Goal: Transaction & Acquisition: Purchase product/service

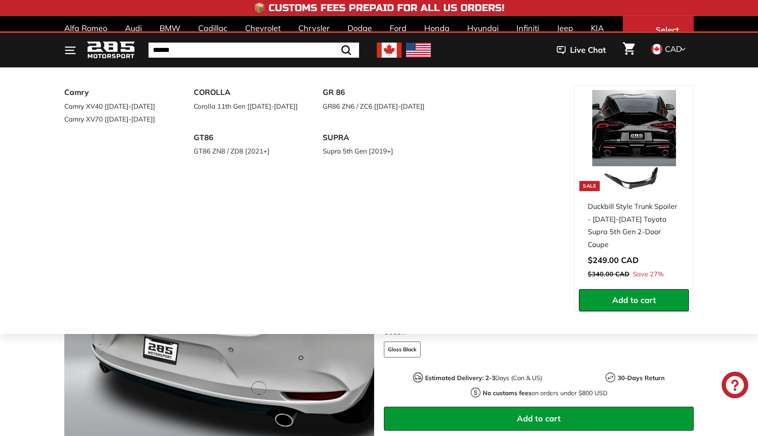
scroll to position [129, 0]
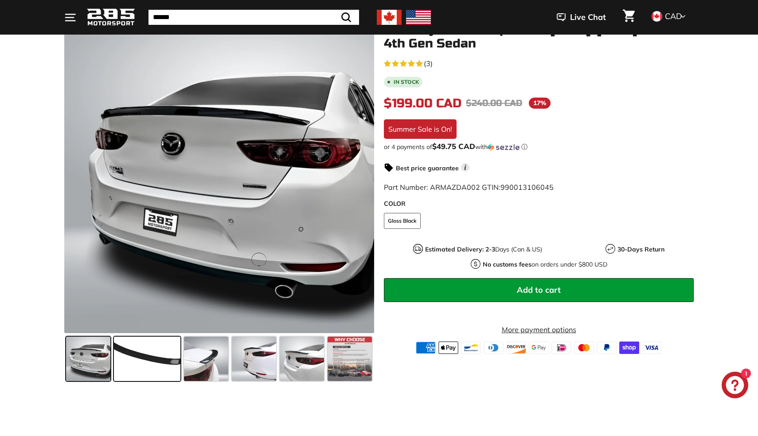
click at [162, 368] on span at bounding box center [147, 358] width 66 height 44
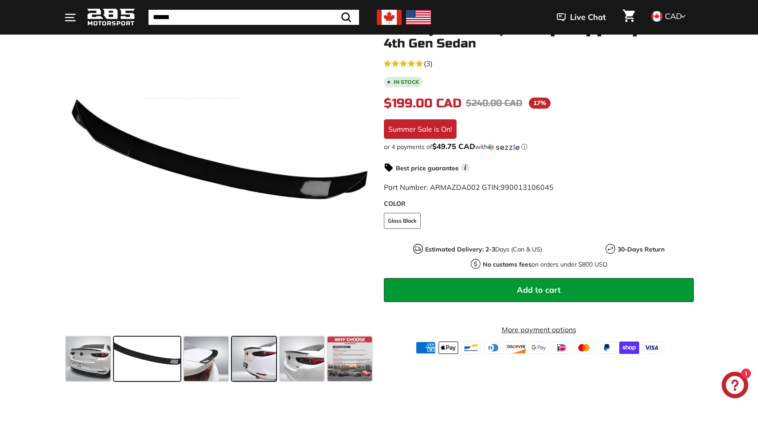
click at [254, 365] on span at bounding box center [254, 358] width 44 height 44
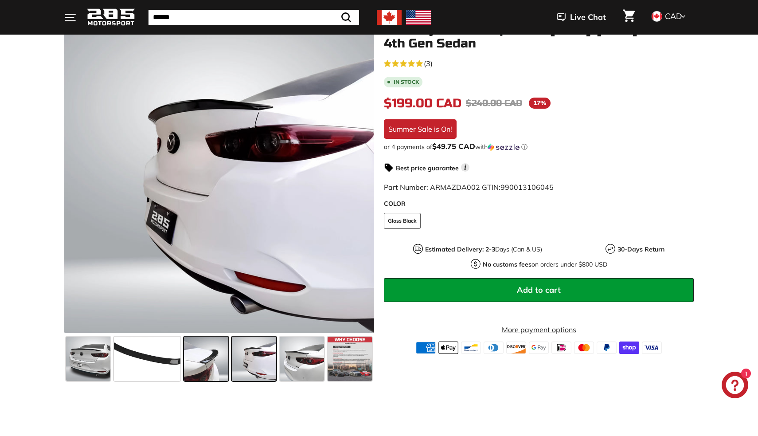
click at [225, 367] on span at bounding box center [206, 358] width 44 height 44
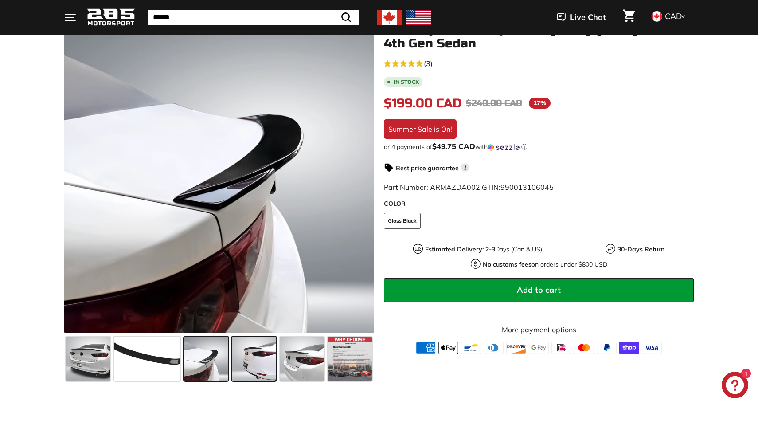
click at [256, 370] on span at bounding box center [254, 358] width 44 height 44
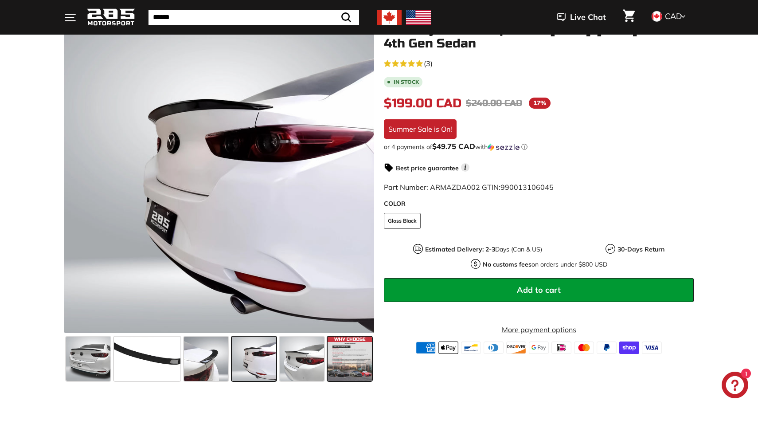
click at [334, 368] on span at bounding box center [350, 358] width 44 height 44
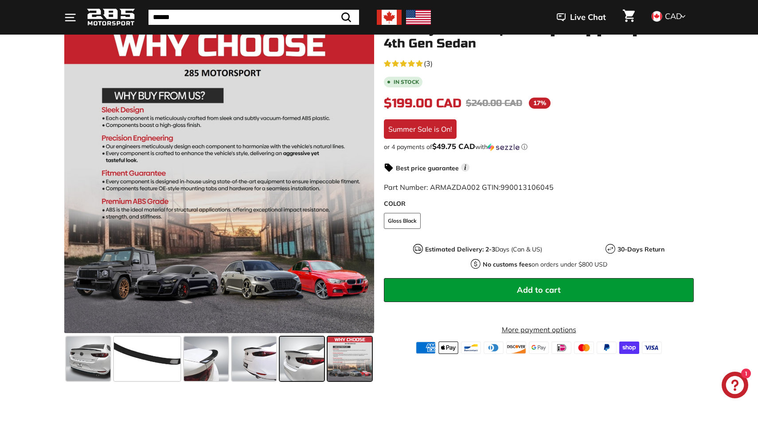
click at [307, 368] on span at bounding box center [302, 358] width 44 height 44
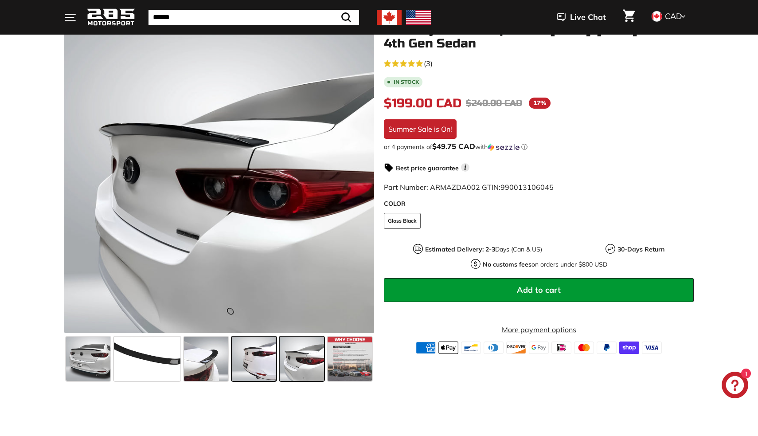
click at [259, 367] on span at bounding box center [254, 358] width 44 height 44
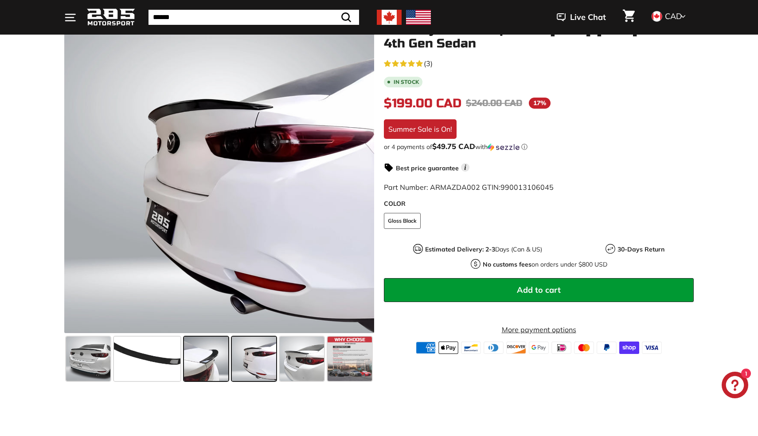
click at [226, 366] on span at bounding box center [206, 358] width 44 height 44
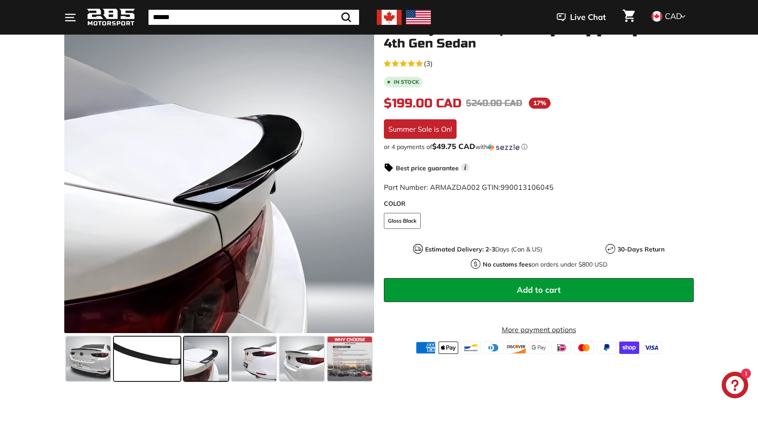
click at [172, 360] on span at bounding box center [147, 358] width 66 height 44
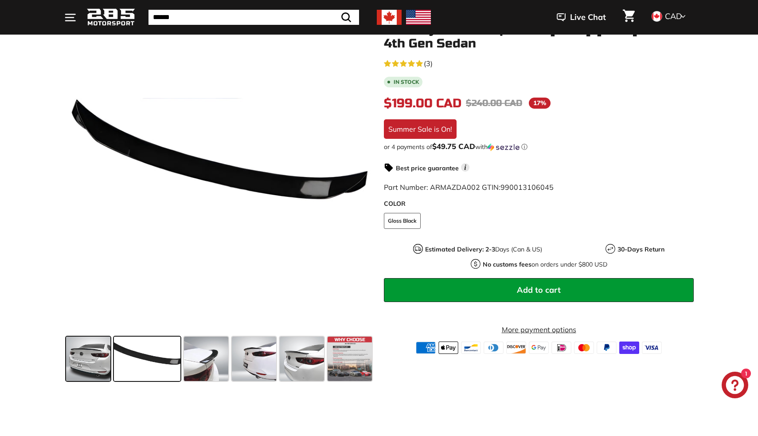
click at [102, 363] on span at bounding box center [88, 358] width 44 height 44
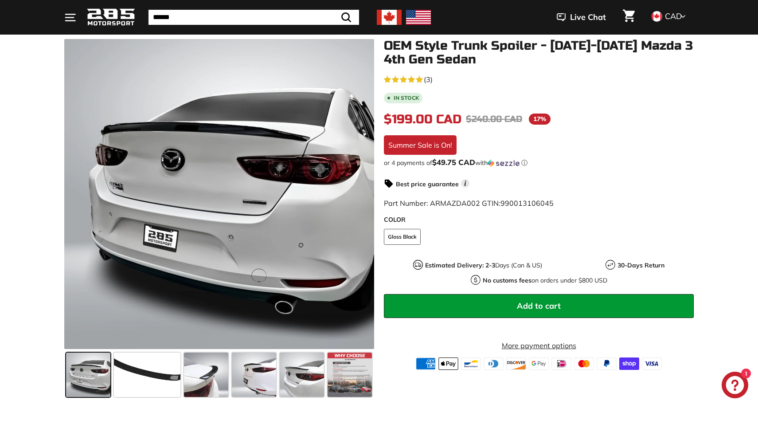
scroll to position [104, 0]
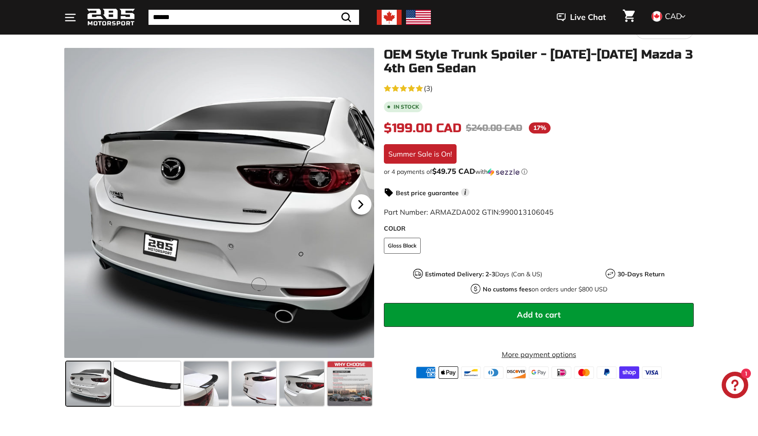
click at [357, 203] on icon at bounding box center [361, 204] width 20 height 20
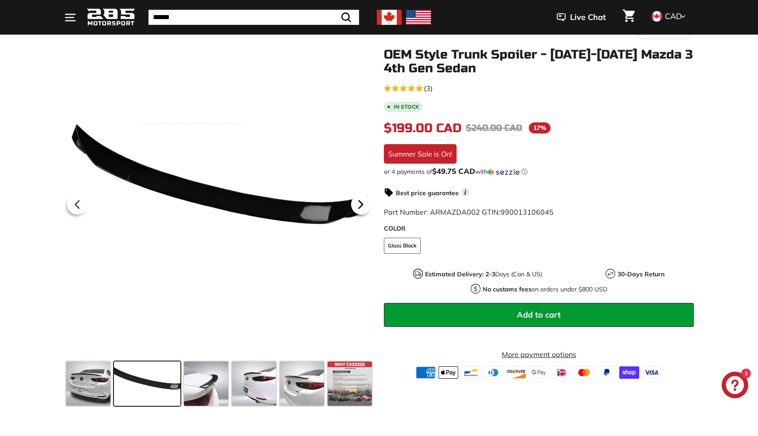
click at [357, 203] on icon at bounding box center [361, 204] width 20 height 20
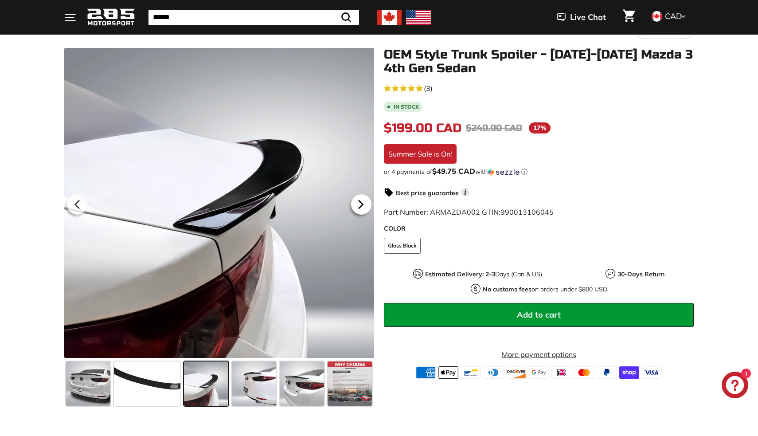
click at [357, 203] on icon at bounding box center [361, 204] width 20 height 20
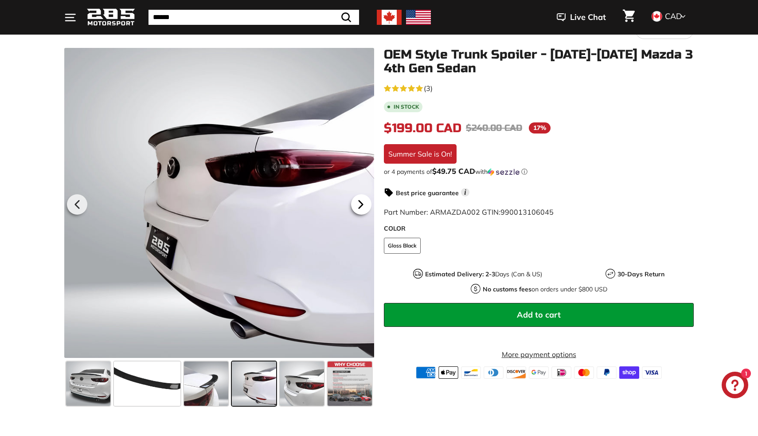
click at [357, 203] on icon at bounding box center [361, 204] width 20 height 20
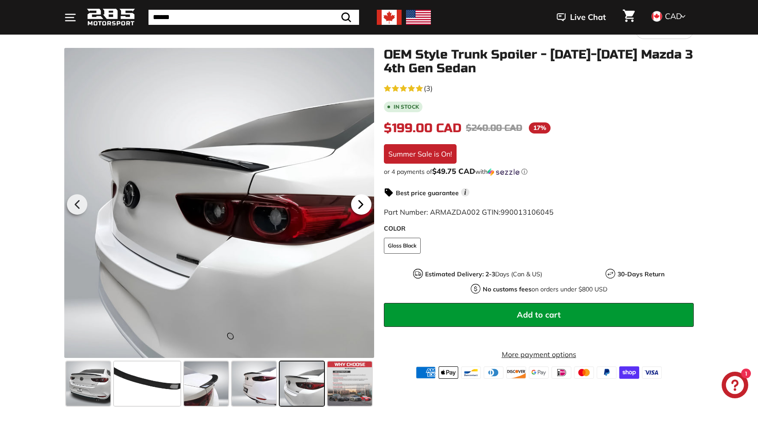
click at [357, 203] on icon at bounding box center [361, 204] width 20 height 20
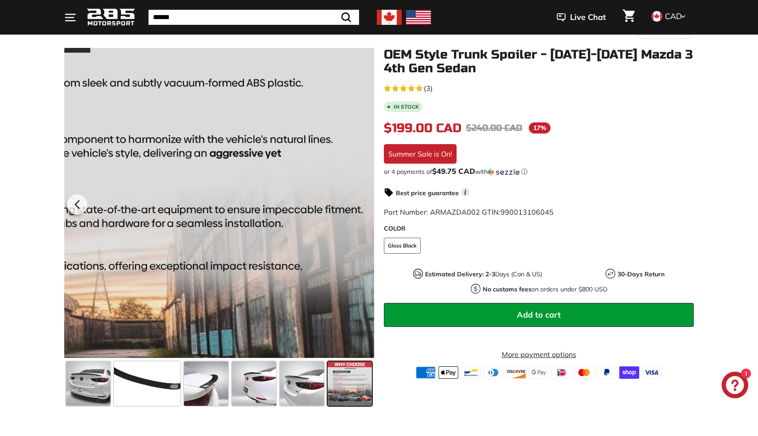
click at [357, 203] on div at bounding box center [219, 203] width 310 height 310
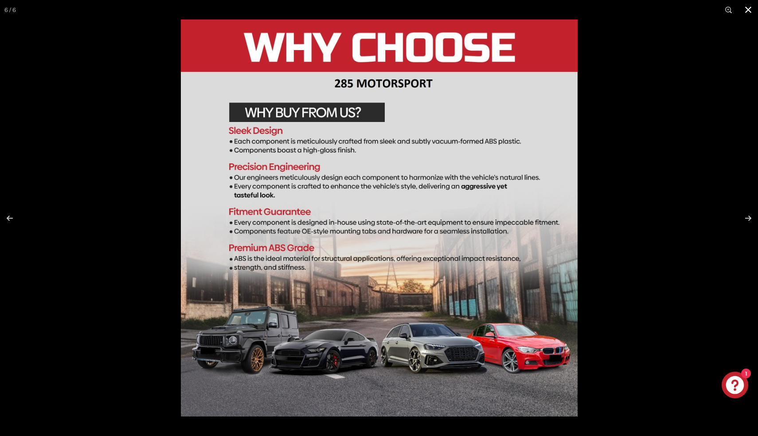
click at [744, 8] on button at bounding box center [748, 10] width 20 height 20
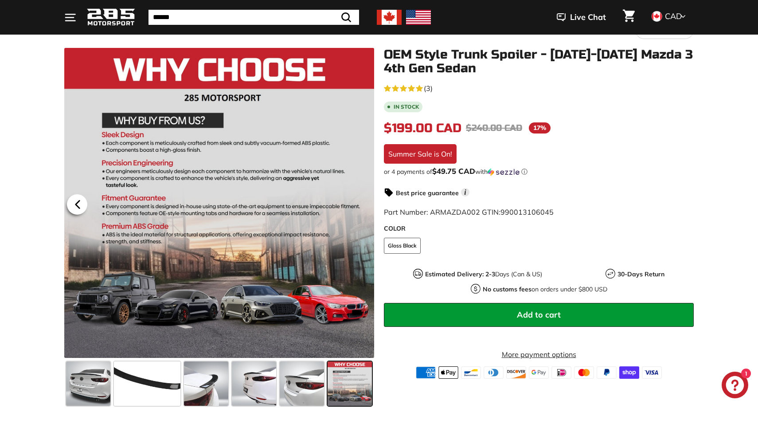
click at [75, 211] on icon at bounding box center [77, 204] width 20 height 20
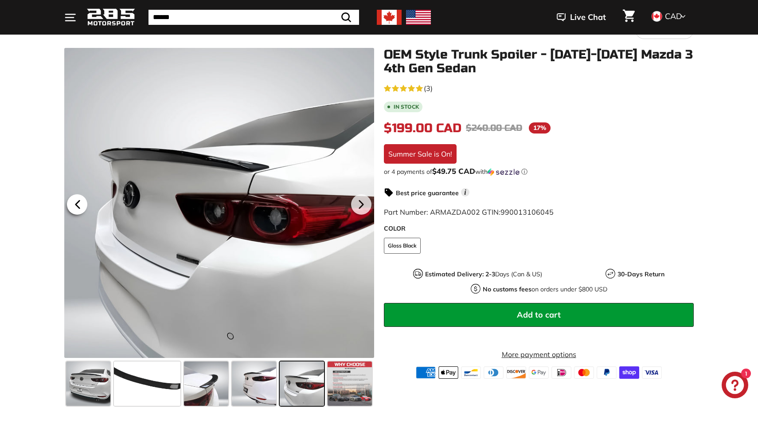
click at [75, 211] on icon at bounding box center [77, 204] width 20 height 20
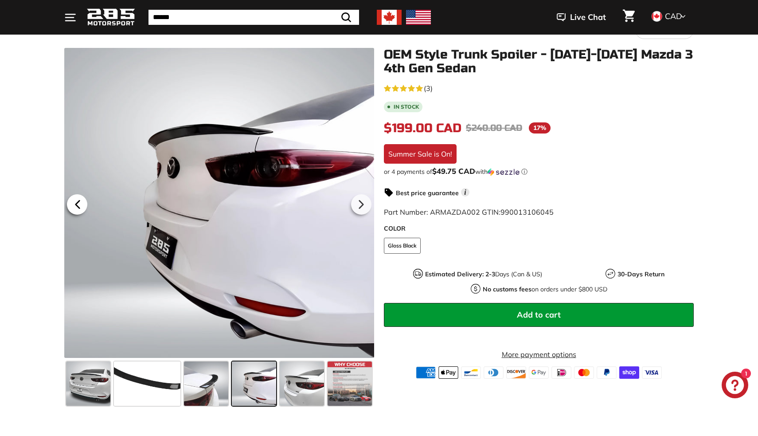
click at [75, 211] on icon at bounding box center [77, 204] width 20 height 20
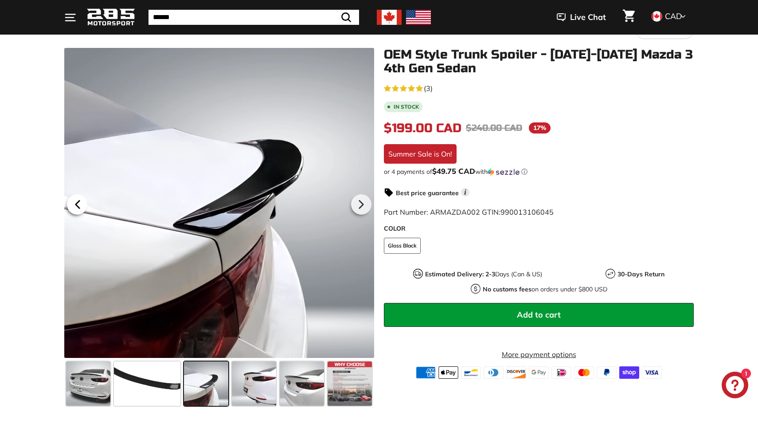
click at [75, 211] on icon at bounding box center [77, 204] width 20 height 20
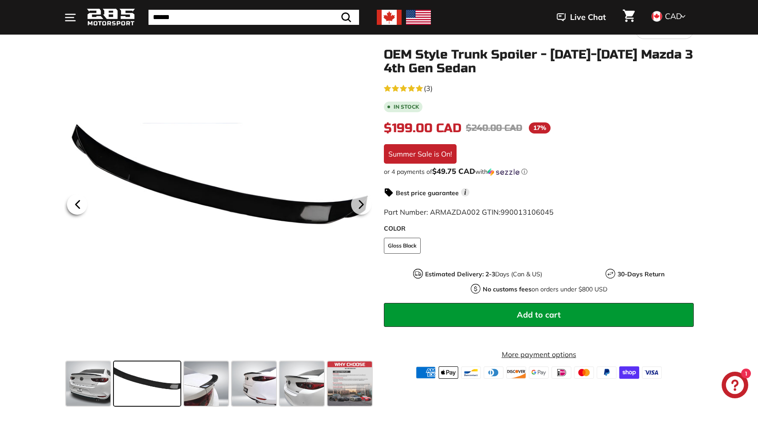
click at [75, 211] on icon at bounding box center [77, 204] width 20 height 20
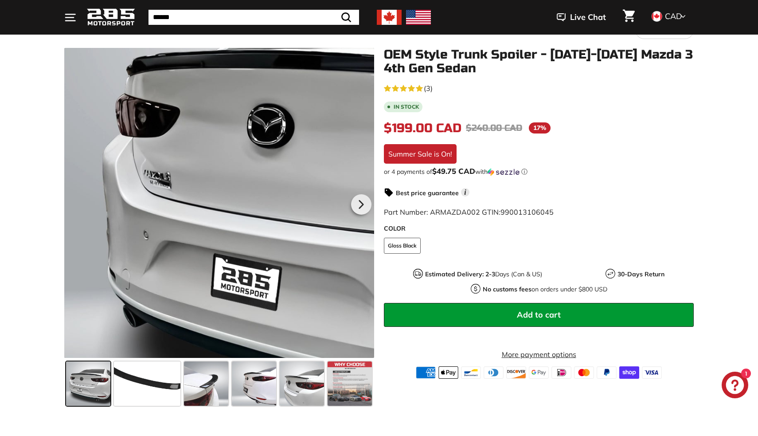
click at [75, 211] on div at bounding box center [219, 203] width 310 height 310
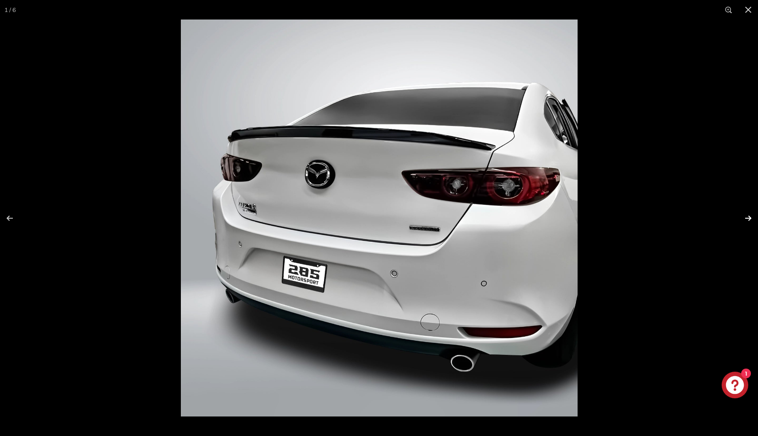
click at [753, 218] on button at bounding box center [742, 218] width 31 height 44
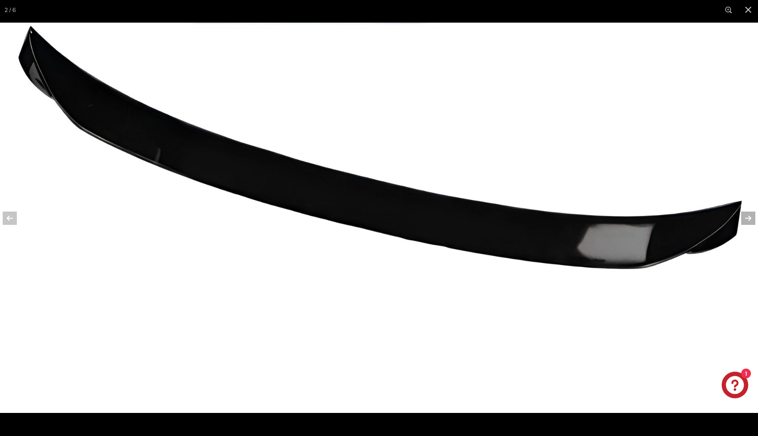
click at [744, 216] on button at bounding box center [742, 218] width 31 height 44
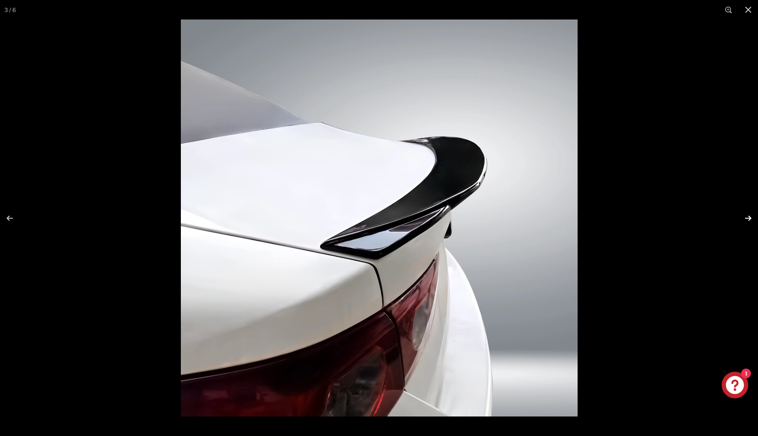
click at [744, 216] on button at bounding box center [742, 218] width 31 height 44
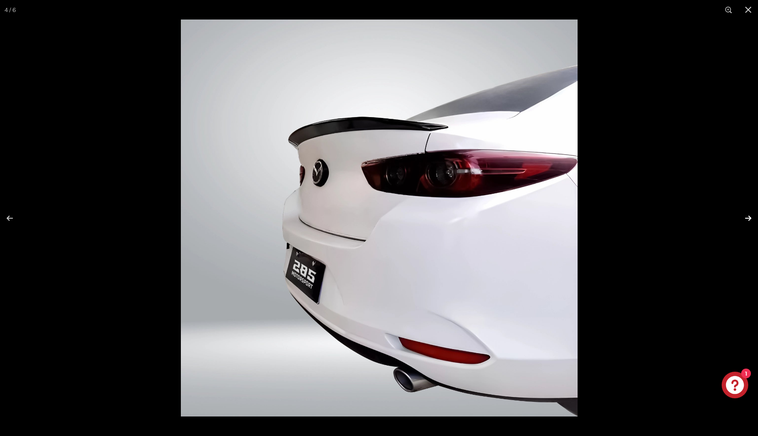
click at [744, 216] on button at bounding box center [742, 218] width 31 height 44
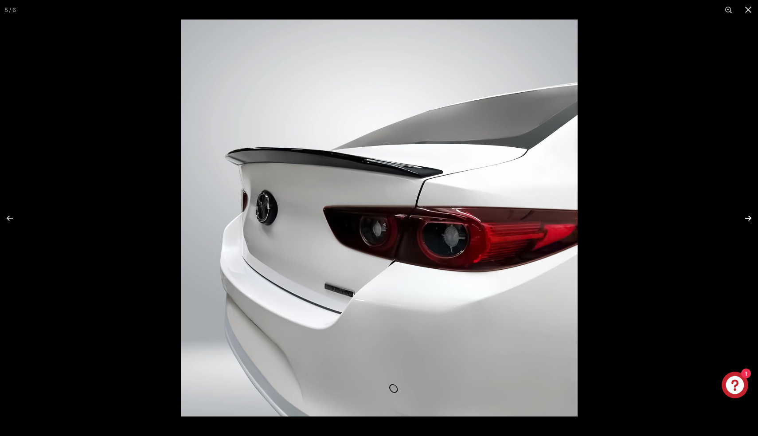
click at [744, 216] on button at bounding box center [742, 218] width 31 height 44
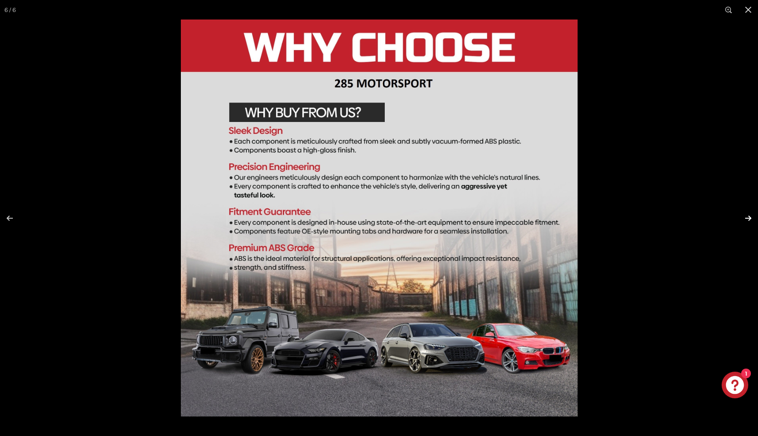
click at [744, 216] on button at bounding box center [742, 218] width 31 height 44
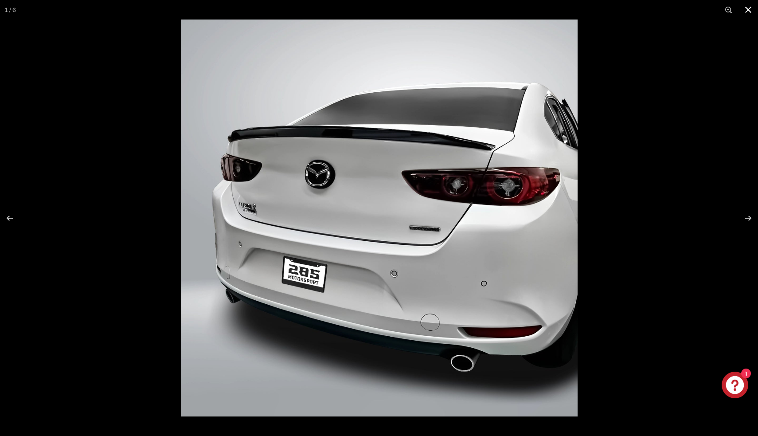
click at [746, 13] on button at bounding box center [748, 10] width 20 height 20
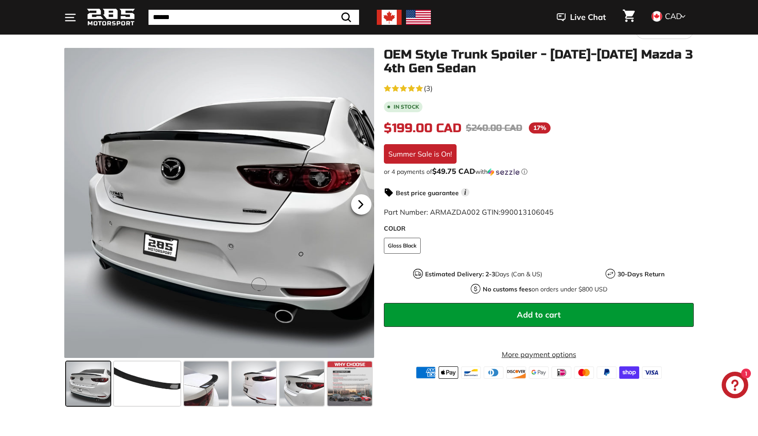
click at [369, 209] on icon at bounding box center [361, 204] width 20 height 20
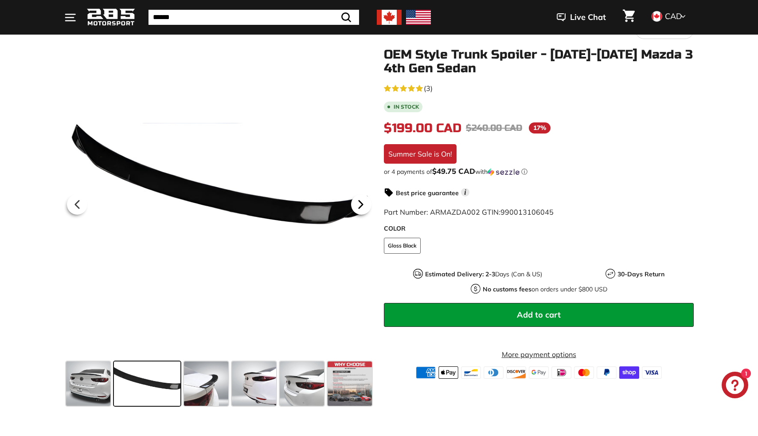
click at [366, 209] on icon at bounding box center [361, 204] width 20 height 20
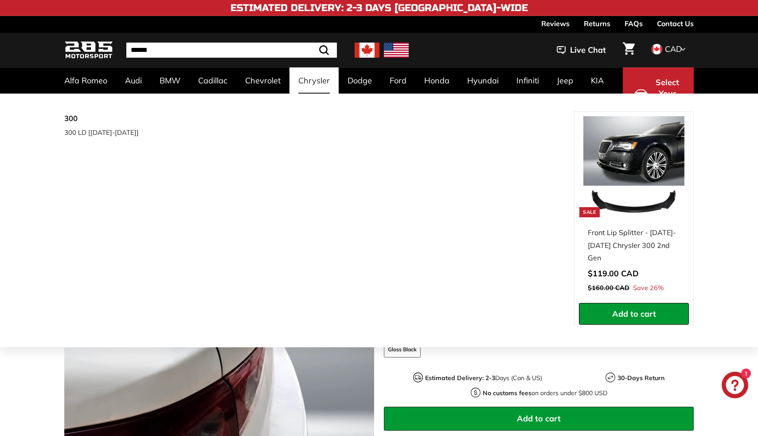
scroll to position [0, 0]
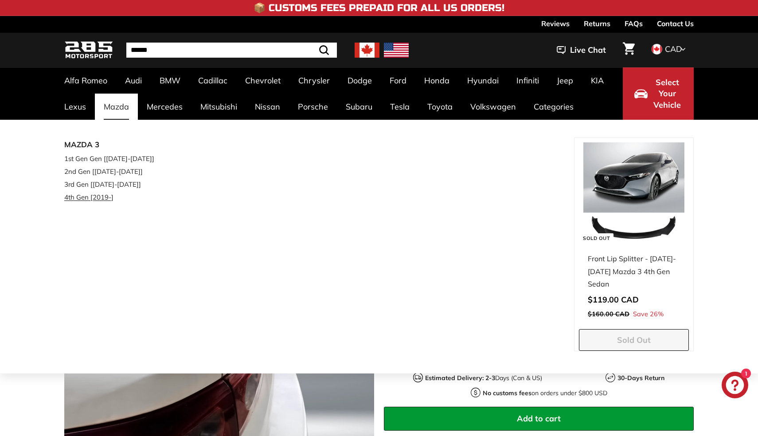
click at [92, 197] on link "4th Gen [2019-]" at bounding box center [116, 197] width 105 height 13
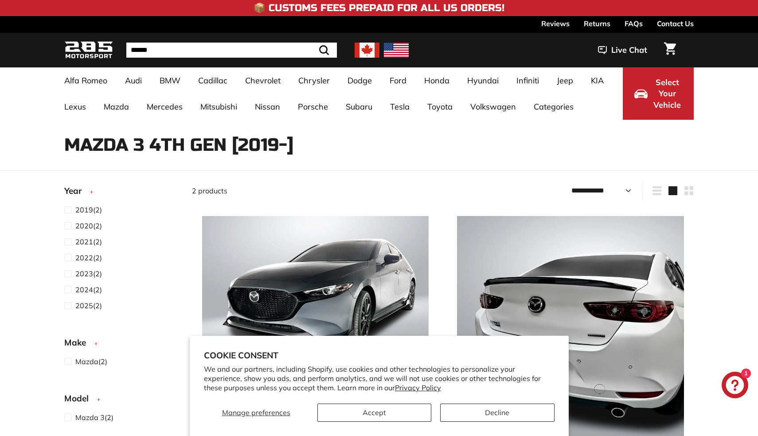
select select "**********"
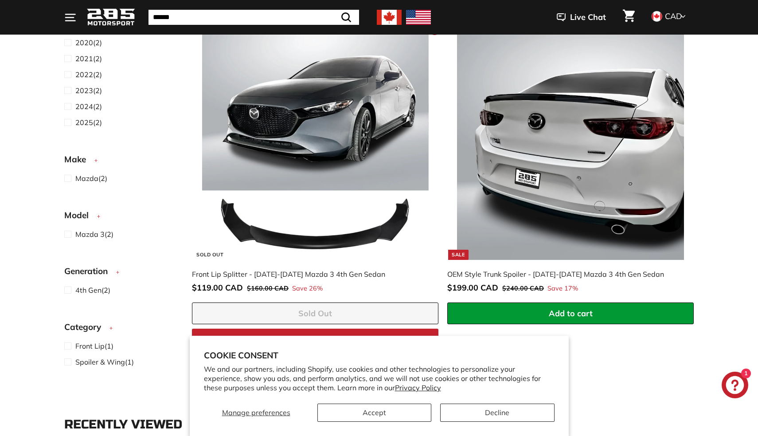
scroll to position [183, 0]
click at [383, 410] on button "Accept" at bounding box center [374, 412] width 114 height 18
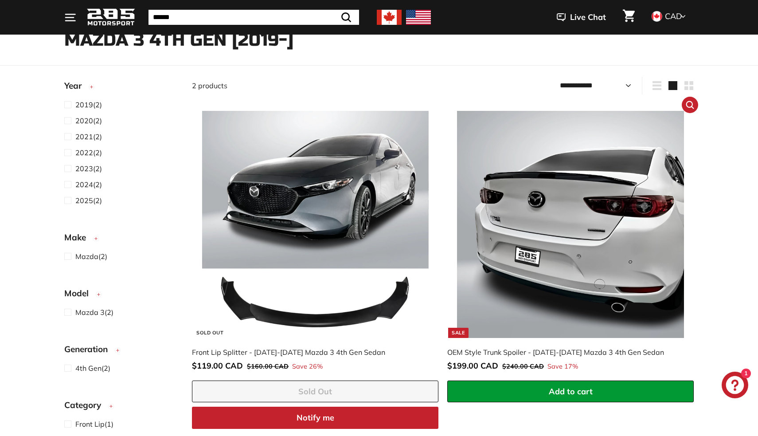
scroll to position [92, 0]
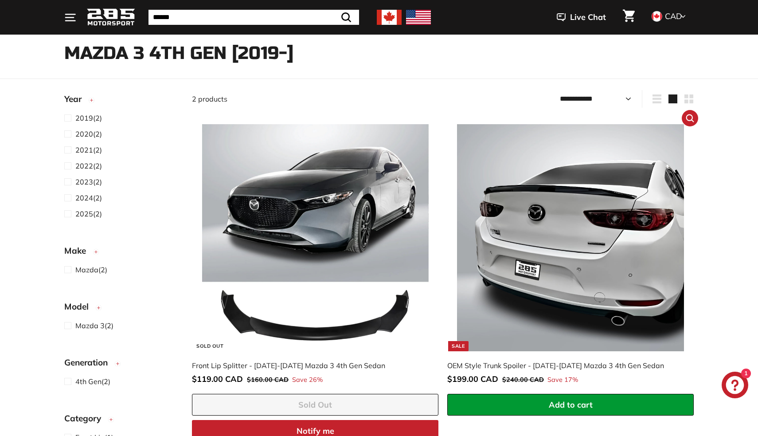
click at [555, 284] on img at bounding box center [570, 237] width 227 height 227
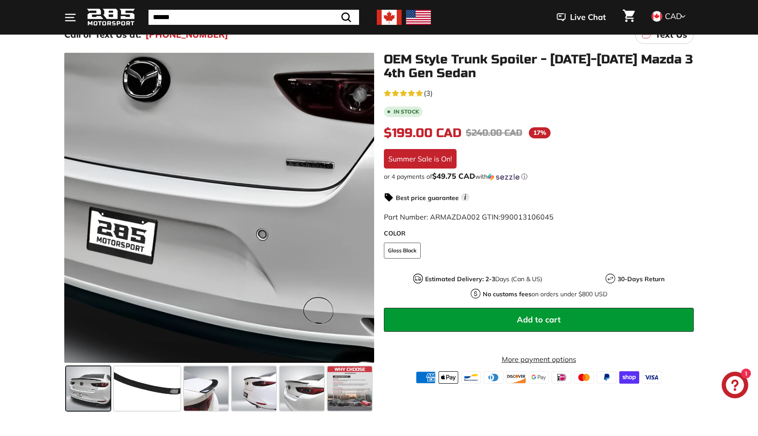
scroll to position [99, 0]
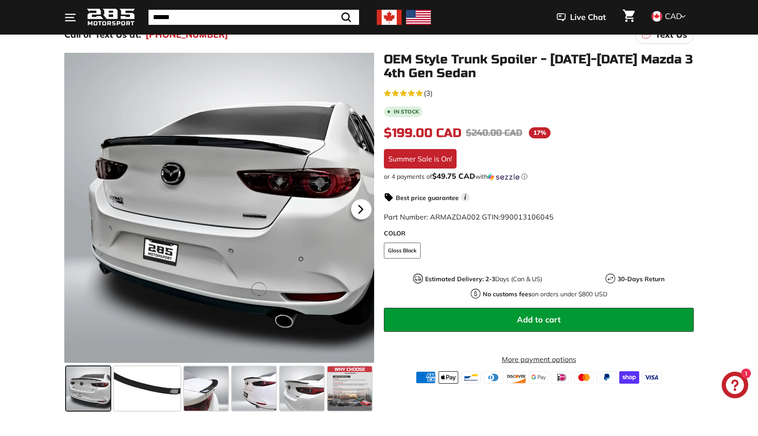
click at [361, 211] on icon at bounding box center [361, 209] width 4 height 8
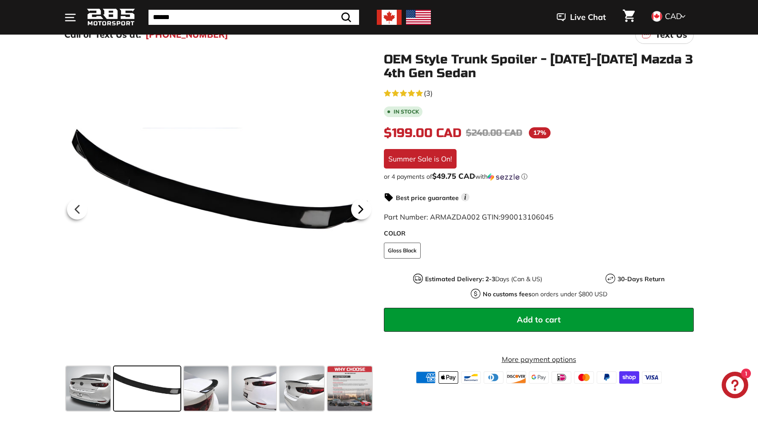
click at [361, 211] on icon at bounding box center [361, 209] width 4 height 8
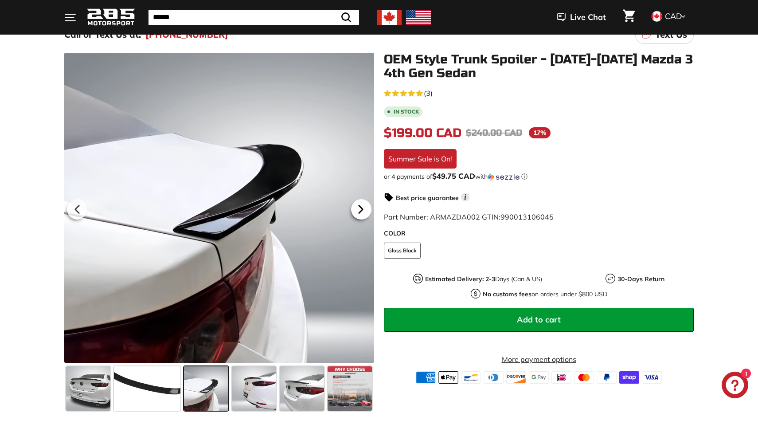
click at [361, 211] on icon at bounding box center [361, 209] width 4 height 8
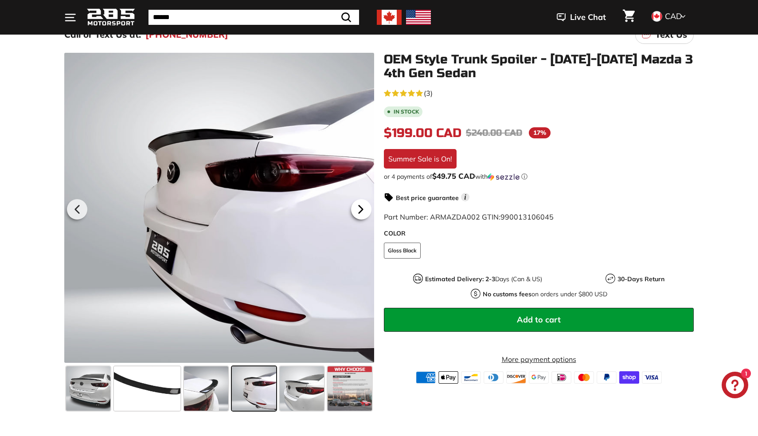
click at [361, 211] on icon at bounding box center [361, 209] width 4 height 8
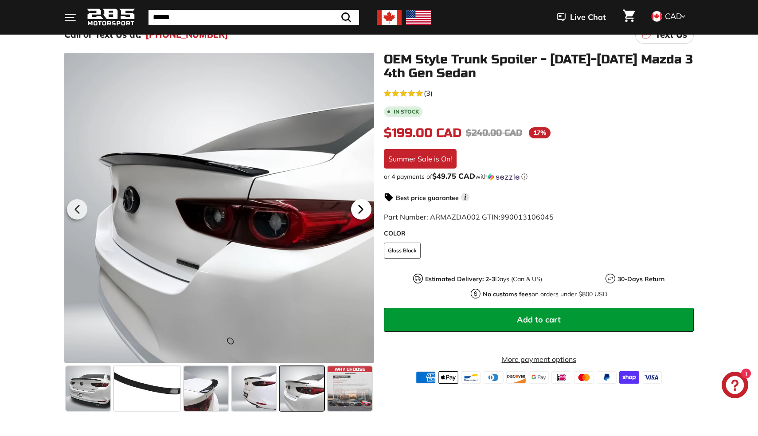
click at [361, 211] on icon at bounding box center [361, 209] width 4 height 8
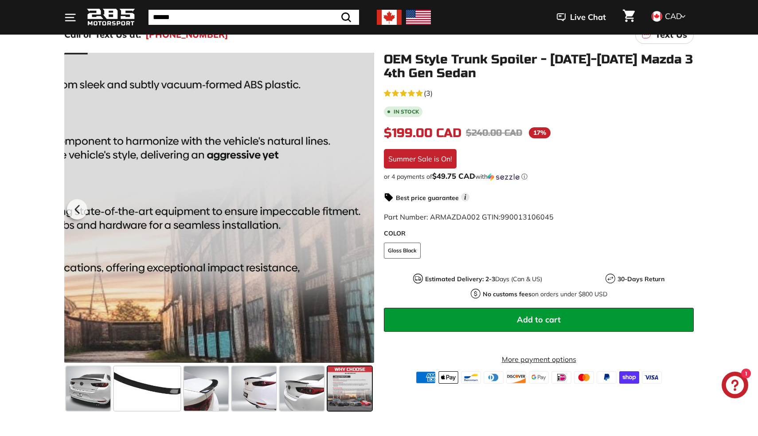
click at [361, 211] on div at bounding box center [219, 208] width 310 height 310
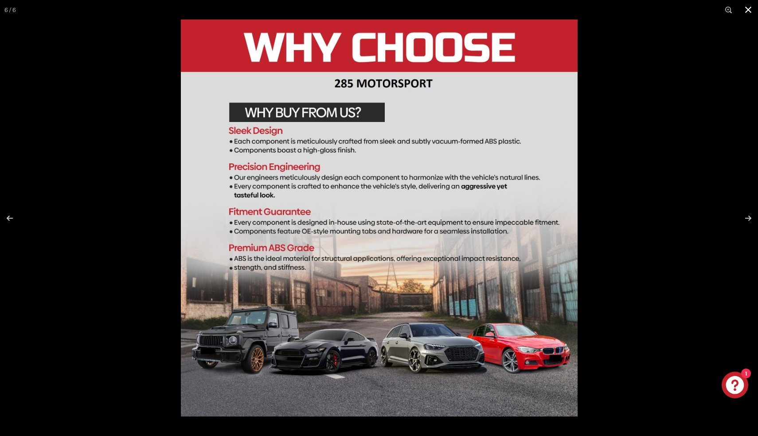
click at [754, 8] on button at bounding box center [748, 10] width 20 height 20
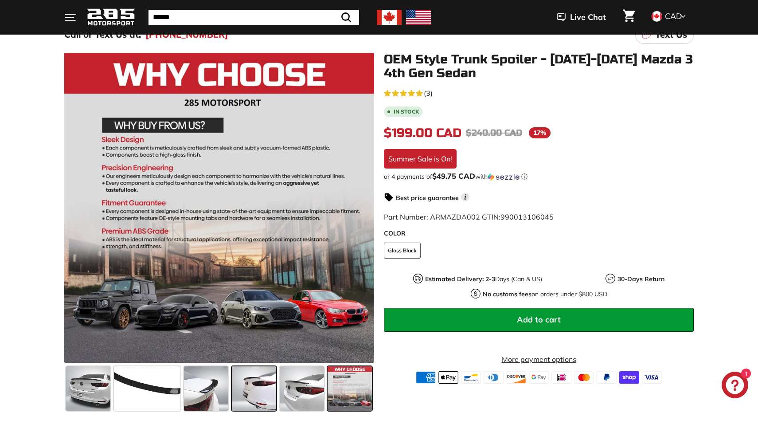
click at [246, 393] on span at bounding box center [254, 388] width 44 height 44
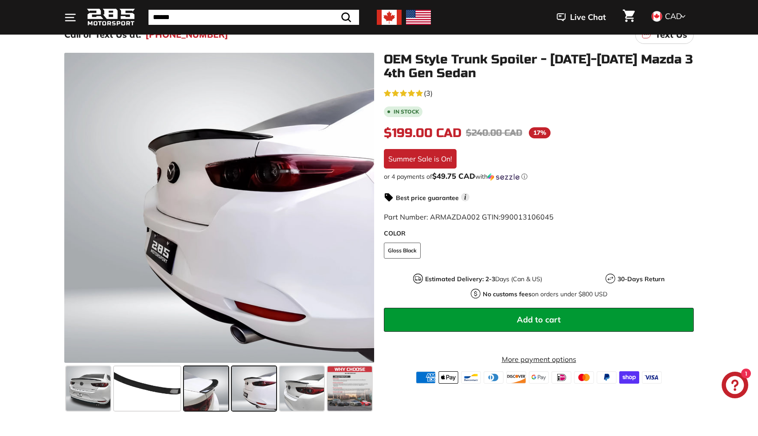
click at [201, 397] on span at bounding box center [206, 388] width 44 height 44
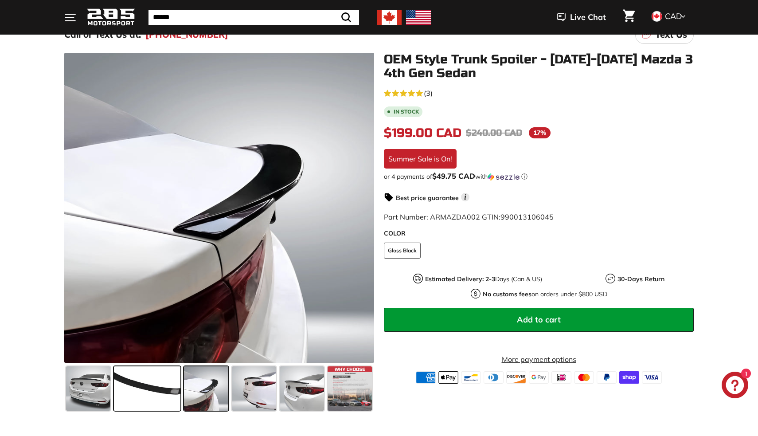
click at [141, 395] on span at bounding box center [147, 388] width 66 height 44
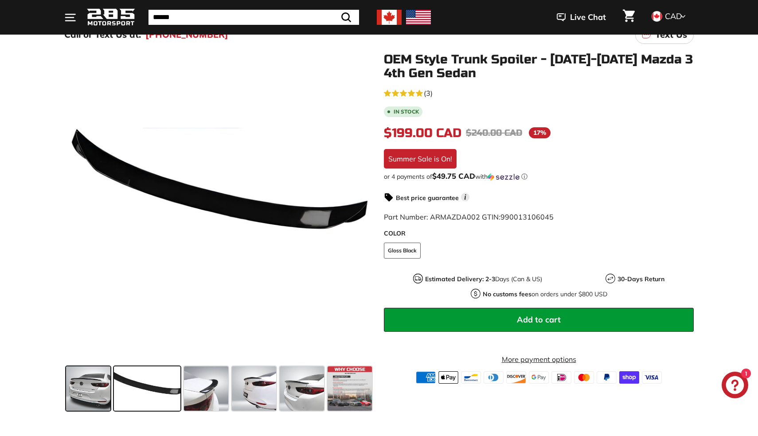
click at [76, 386] on span at bounding box center [88, 388] width 44 height 44
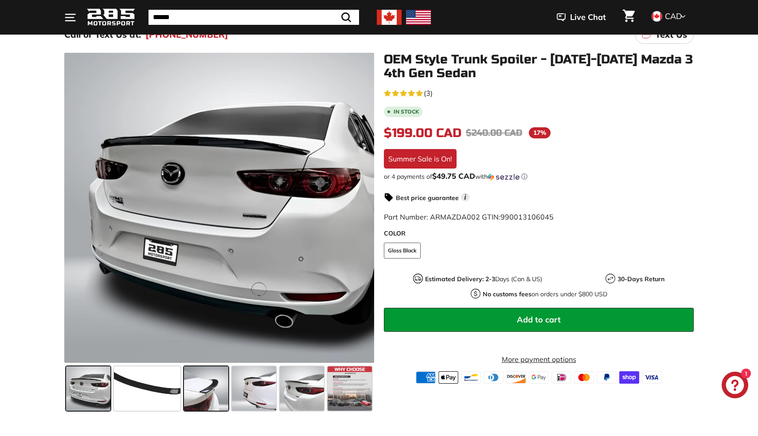
click at [205, 393] on span at bounding box center [206, 388] width 44 height 44
